Goal: Find specific page/section: Find specific page/section

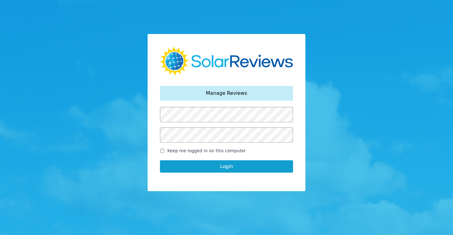
click at [162, 151] on input "Keep me logged in on this computer" at bounding box center [162, 151] width 5 height 4
checkbox input "true"
click at [220, 166] on button "Login" at bounding box center [226, 166] width 133 height 12
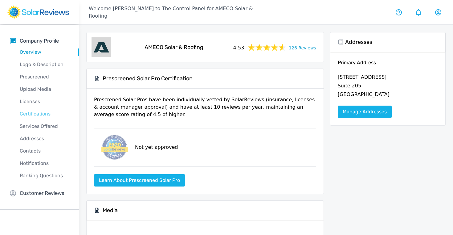
click at [31, 113] on p "Certifications" at bounding box center [44, 113] width 69 height 7
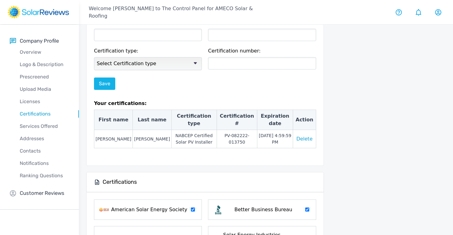
scroll to position [169, 0]
